Goal: Navigation & Orientation: Find specific page/section

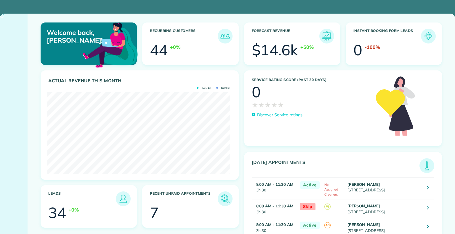
scroll to position [81, 183]
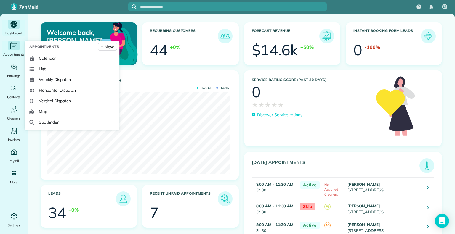
click at [10, 49] on icon "Main" at bounding box center [13, 45] width 9 height 9
